Goal: Information Seeking & Learning: Learn about a topic

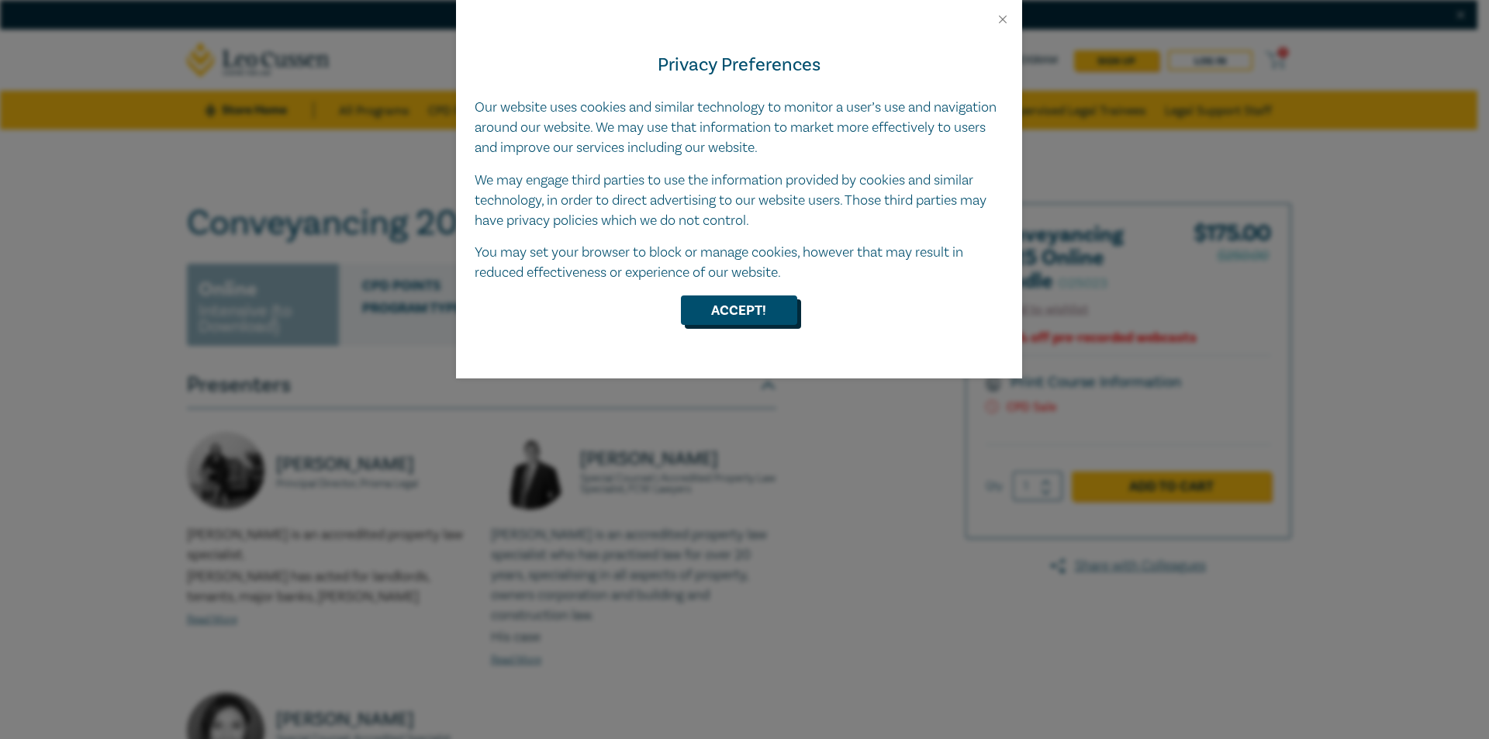
click at [761, 303] on button "Accept!" at bounding box center [739, 310] width 116 height 29
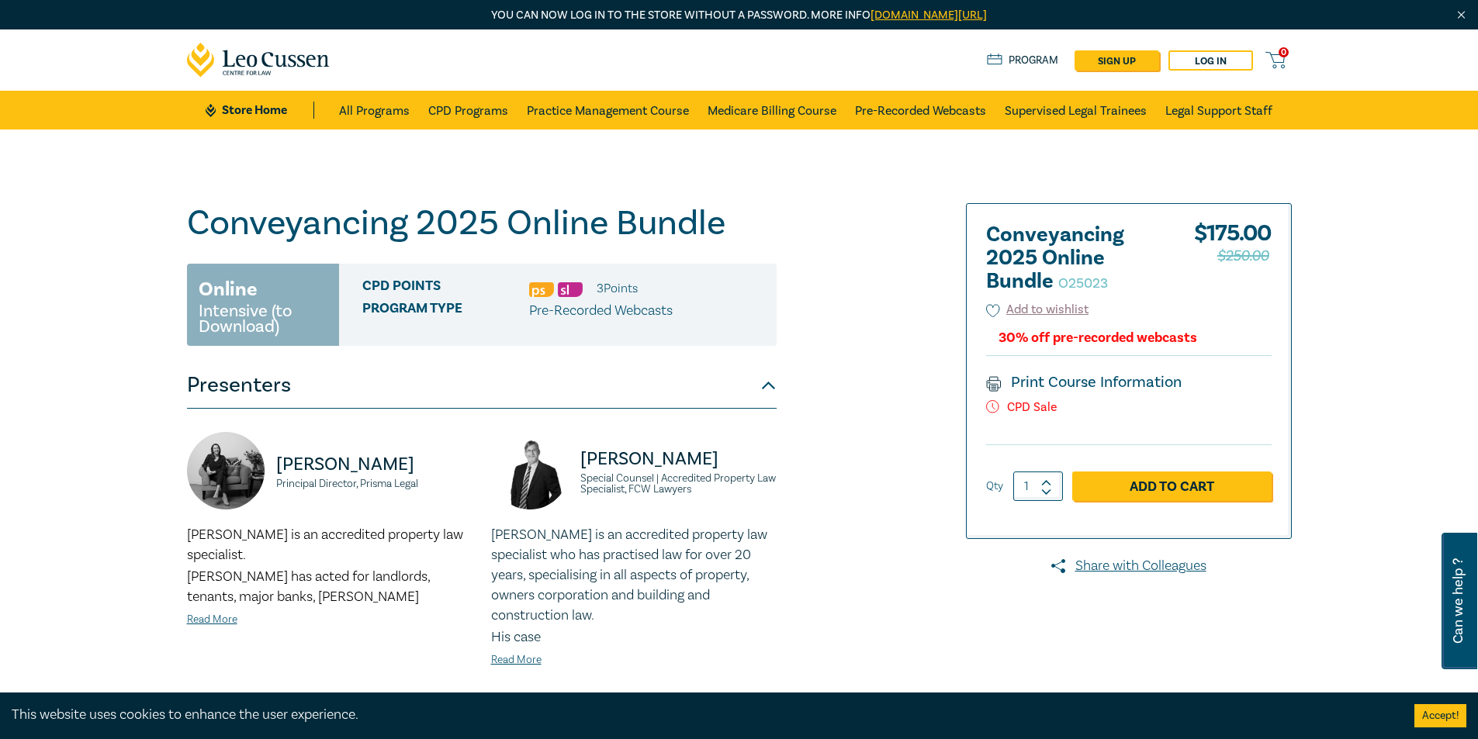
click at [1117, 337] on div "30% off pre-recorded webcasts" at bounding box center [1097, 337] width 199 height 15
click at [375, 303] on span "Program type" at bounding box center [445, 311] width 167 height 20
click at [558, 293] on img at bounding box center [570, 289] width 25 height 15
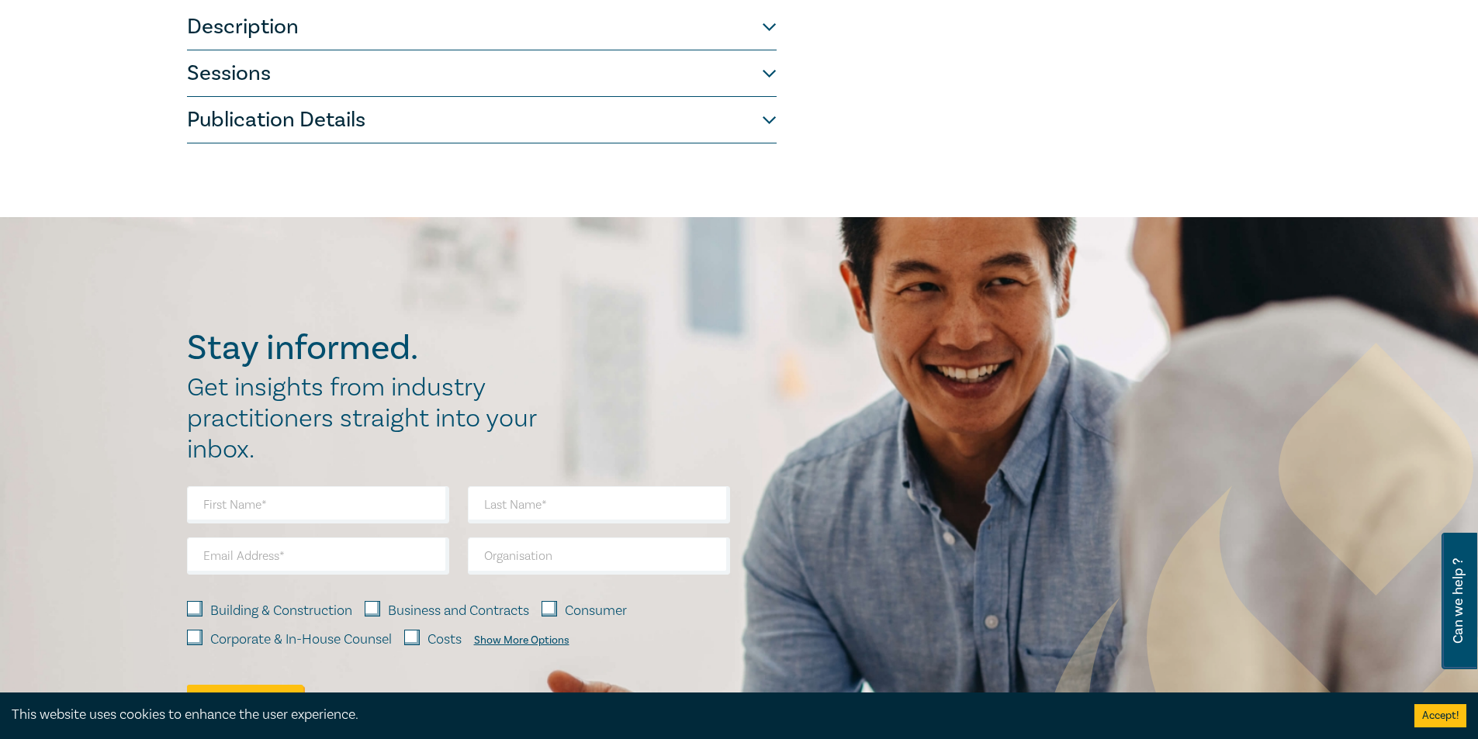
scroll to position [465, 0]
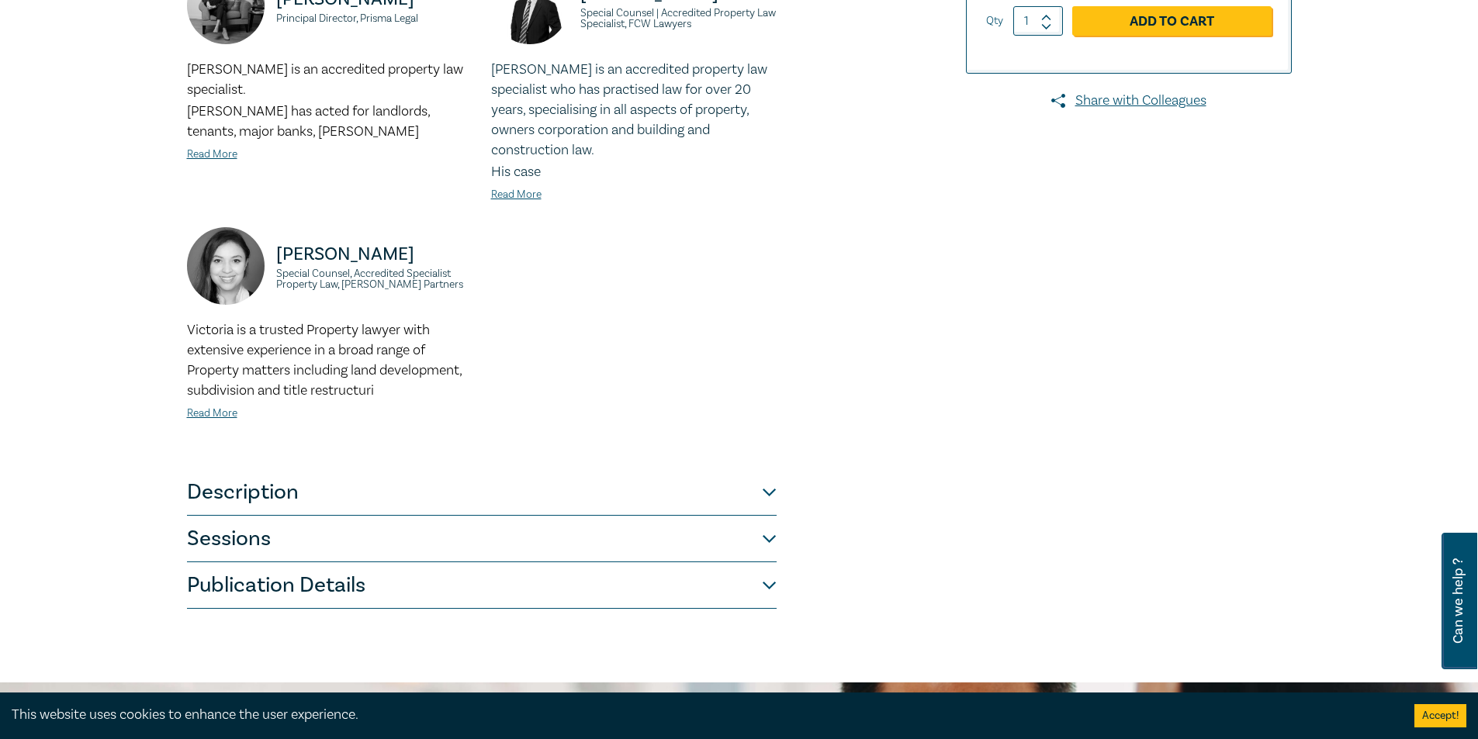
click at [224, 469] on button "Description" at bounding box center [482, 492] width 590 height 47
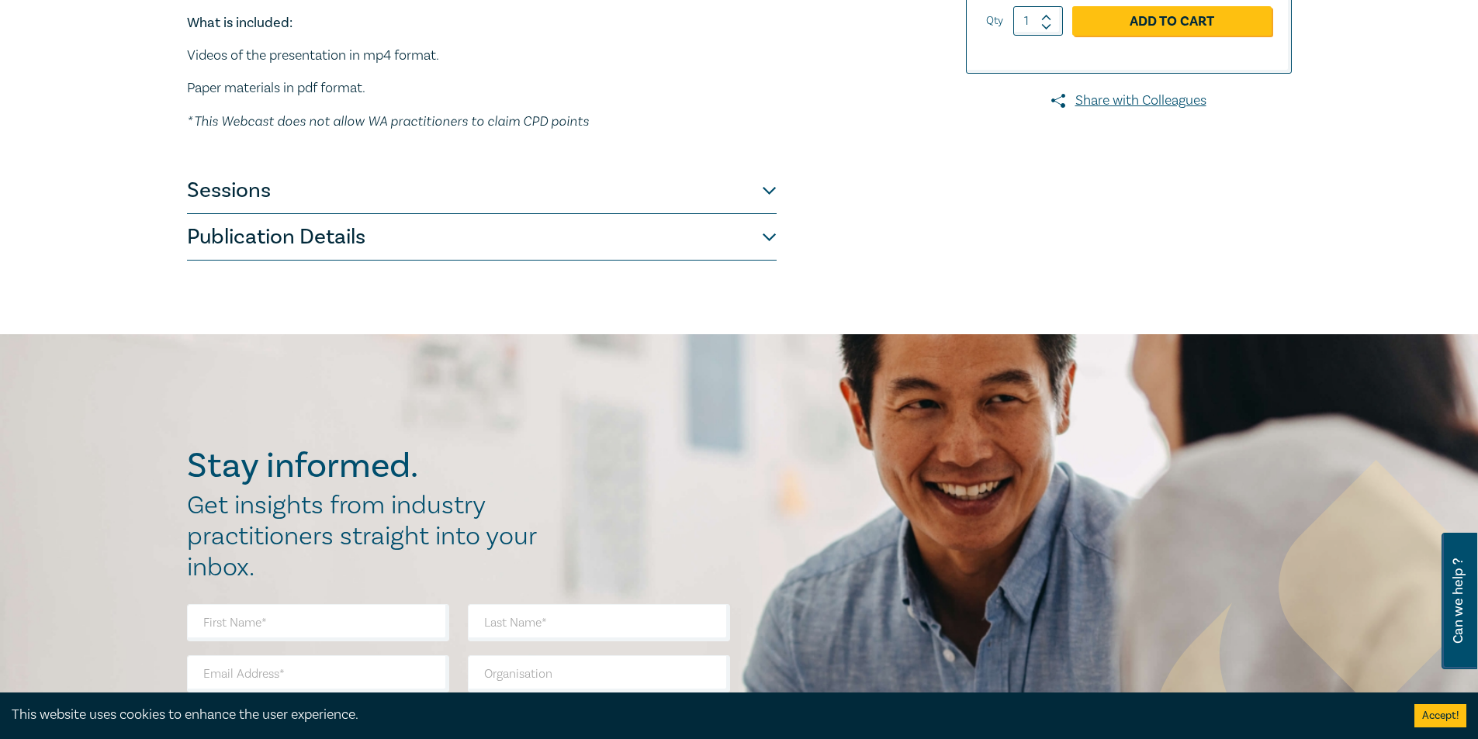
click at [272, 190] on button "Sessions" at bounding box center [482, 191] width 590 height 47
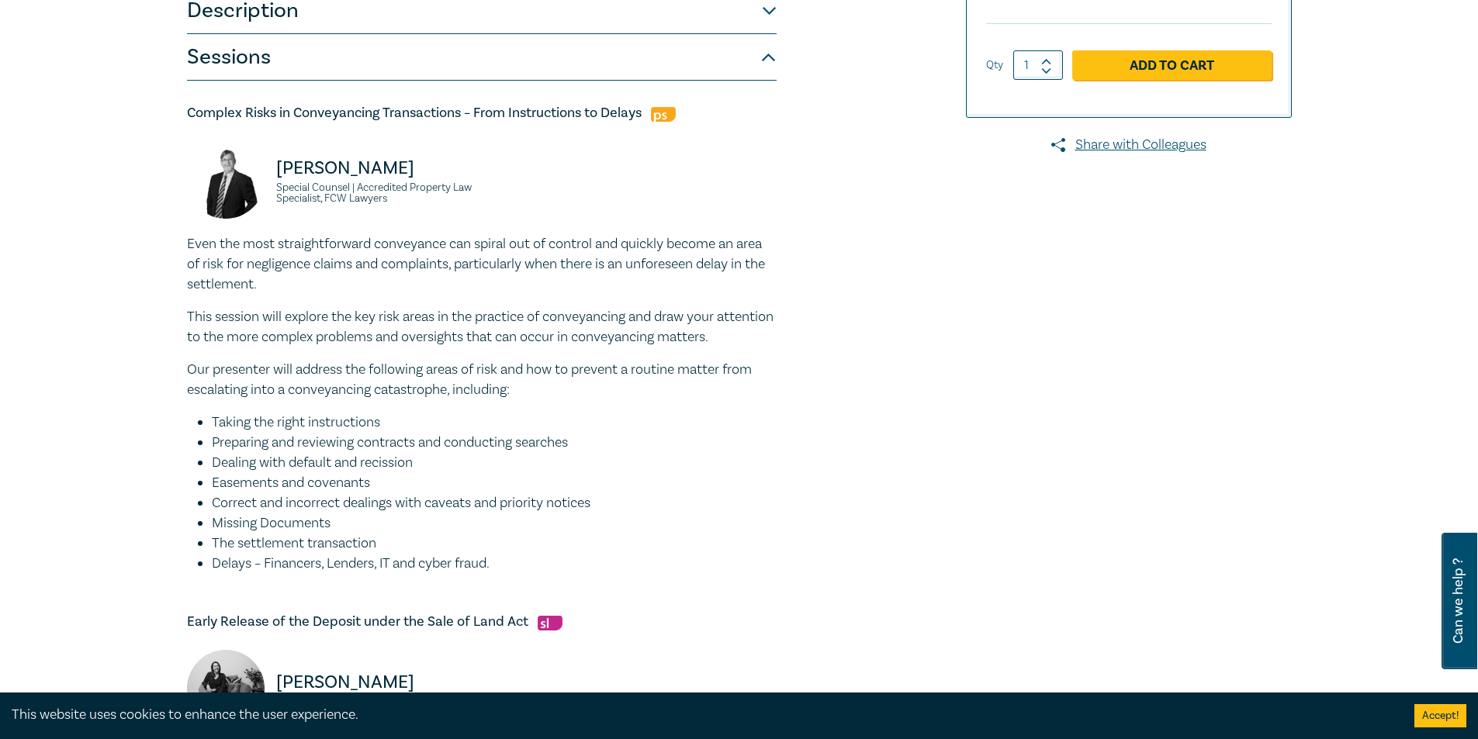
scroll to position [233, 0]
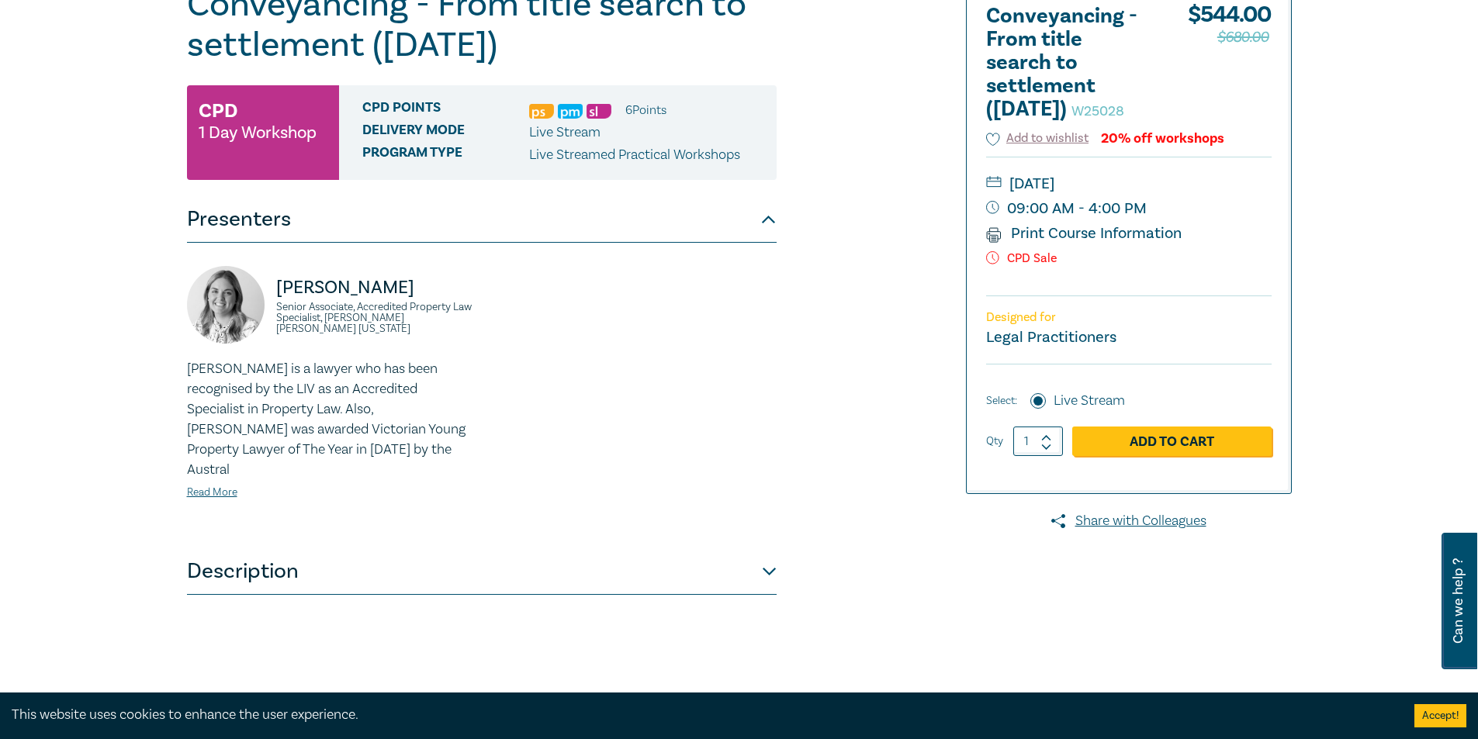
scroll to position [465, 0]
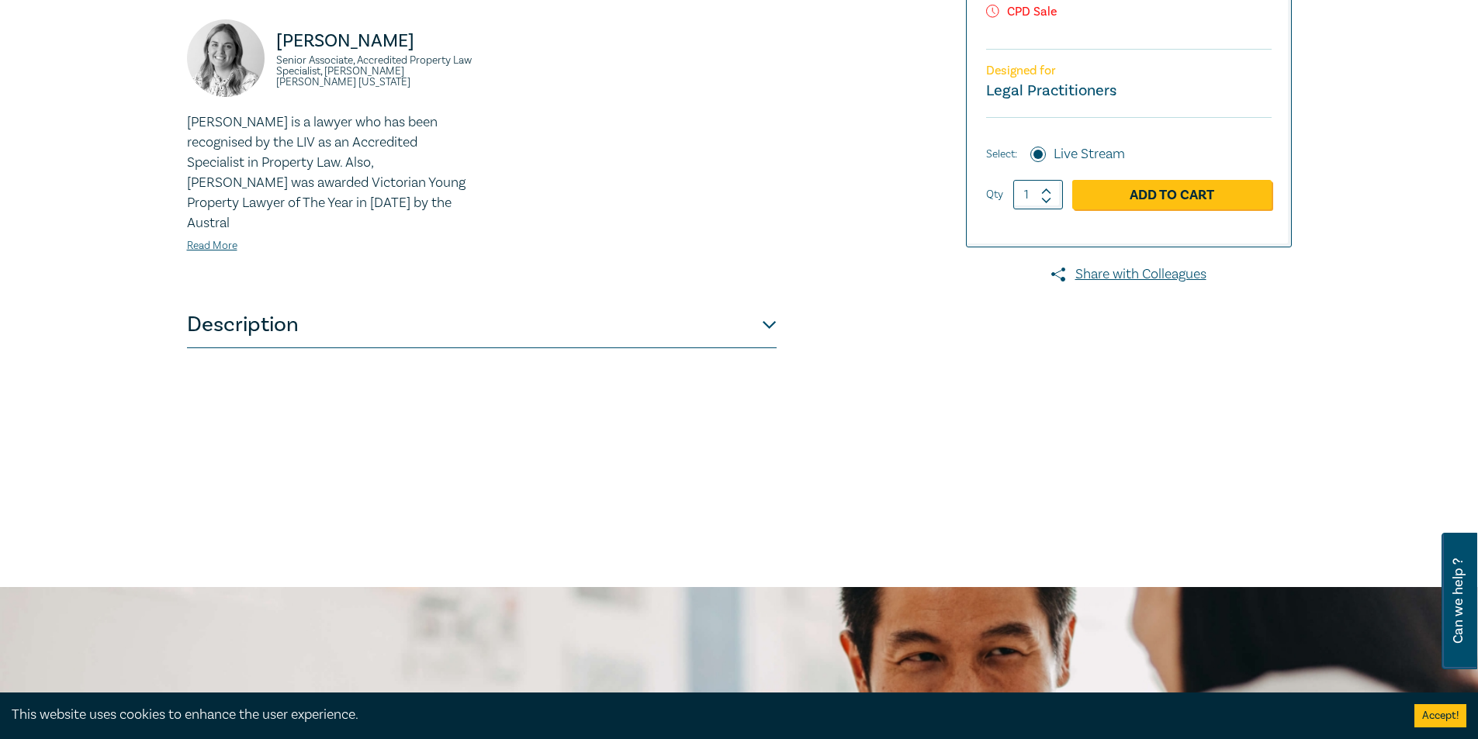
click at [509, 316] on button "Description" at bounding box center [482, 325] width 590 height 47
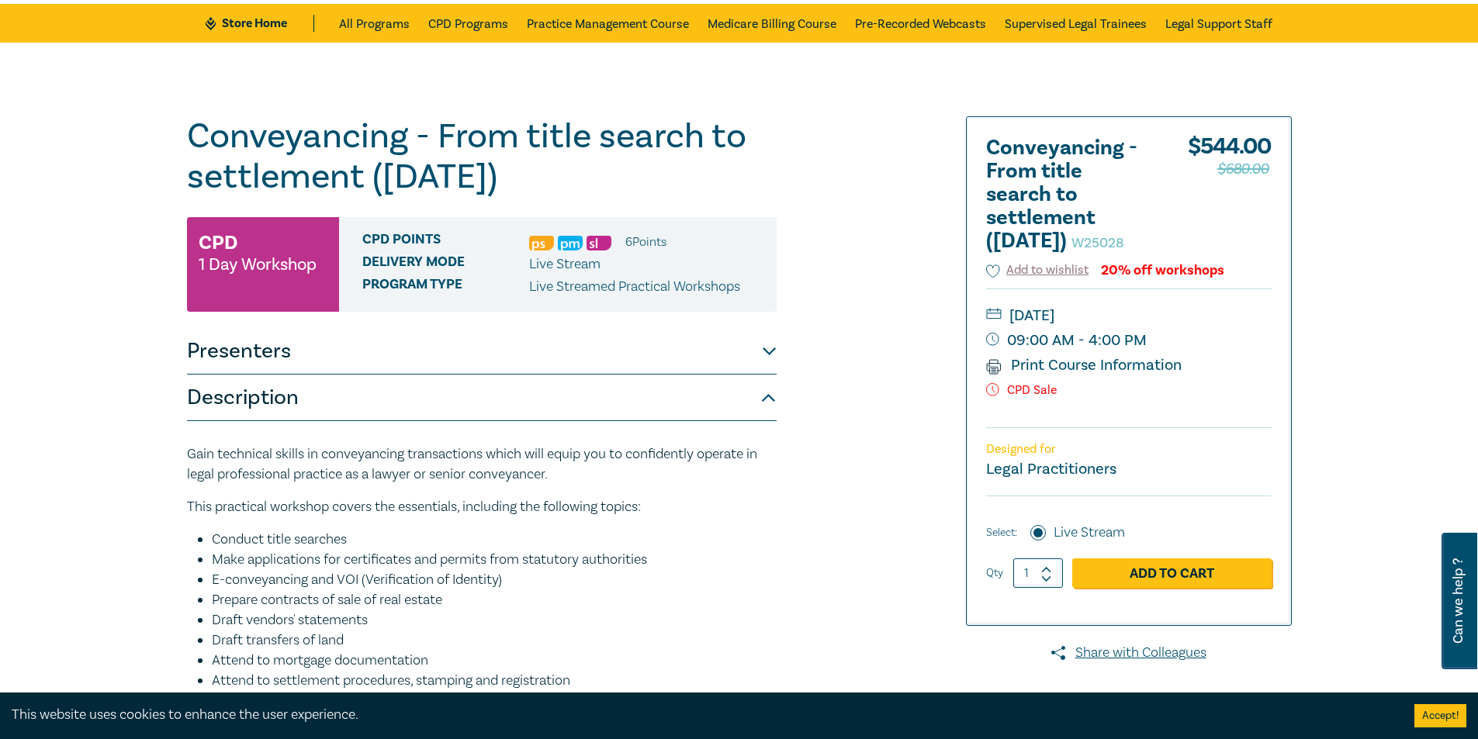
scroll to position [0, 0]
